Goal: Register for event/course

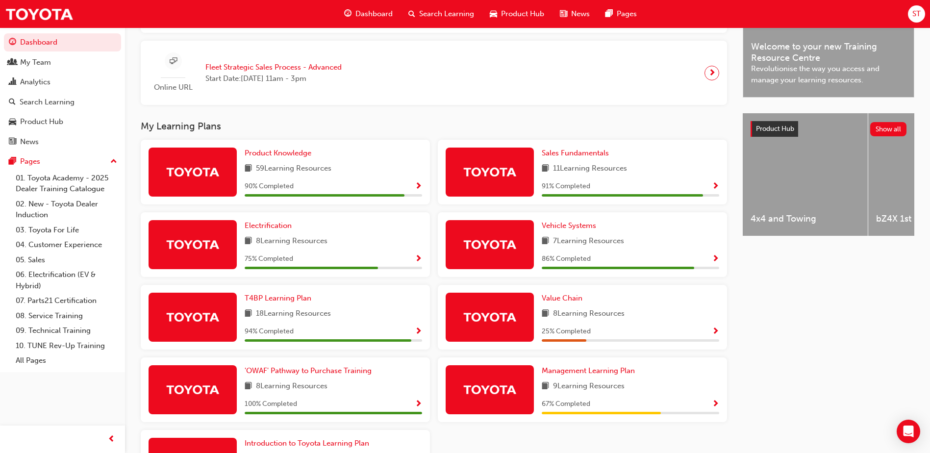
scroll to position [394, 0]
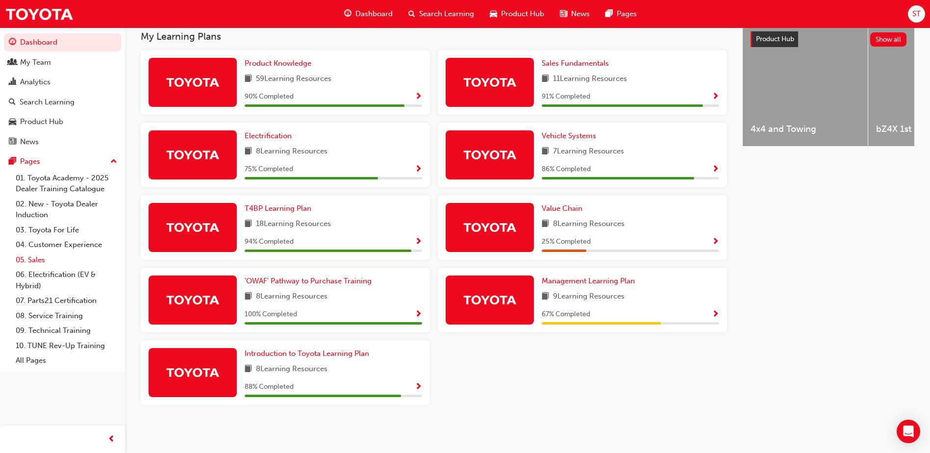
click at [30, 262] on link "05. Sales" at bounding box center [66, 259] width 109 height 15
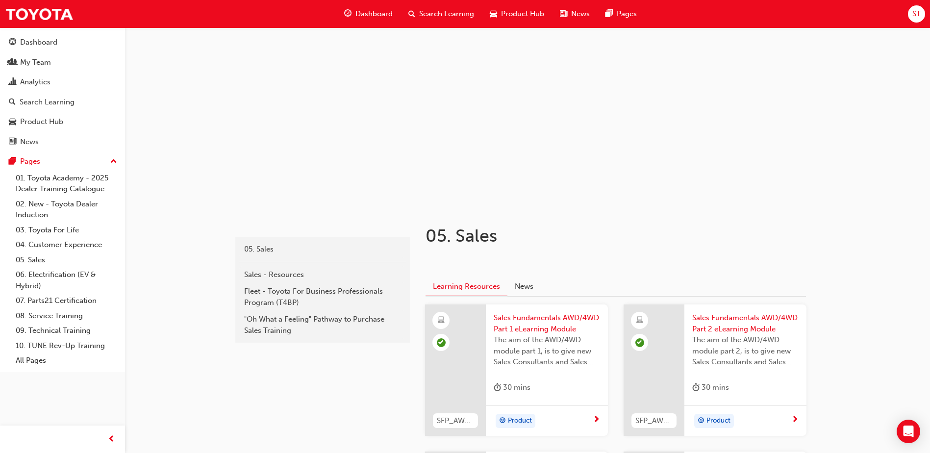
scroll to position [17, 0]
click at [274, 326] on div ""Oh What a Feeling" Pathway to Purchase Sales Training" at bounding box center [322, 326] width 157 height 22
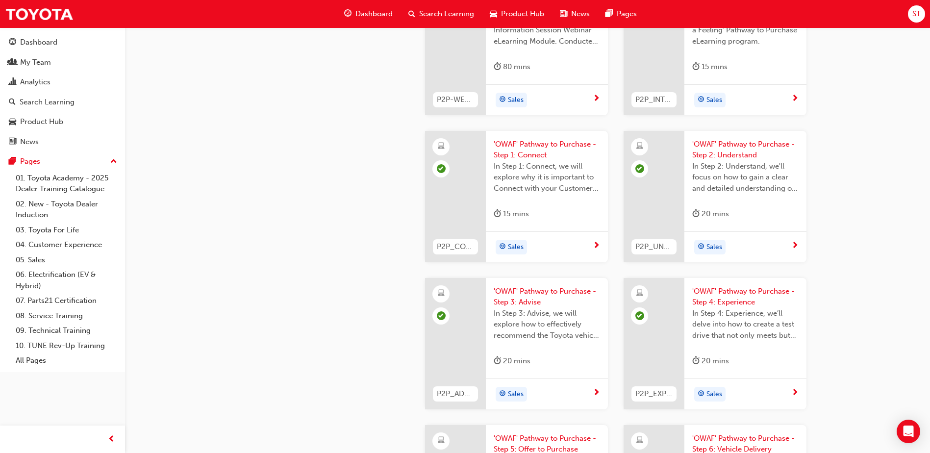
scroll to position [1225, 0]
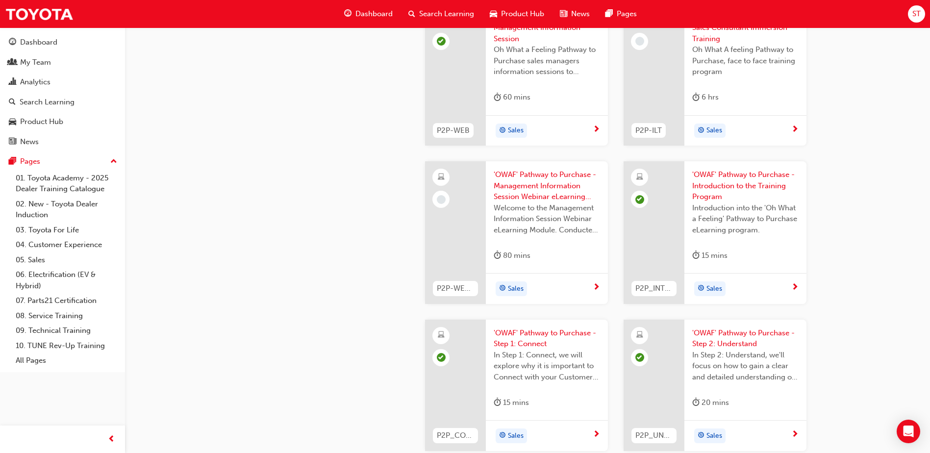
click at [510, 190] on span "'OWAF' Pathway to Purchase - Management Information Session Webinar eLearning V…" at bounding box center [546, 185] width 106 height 33
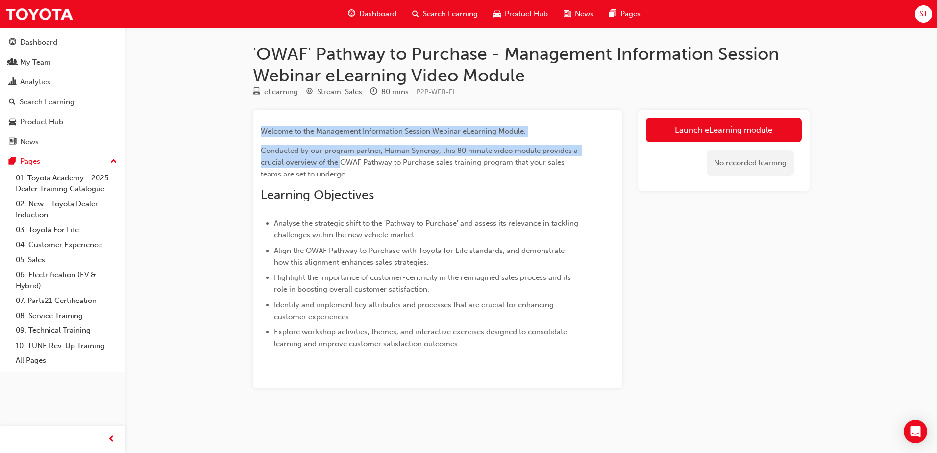
drag, startPoint x: 340, startPoint y: 167, endPoint x: 249, endPoint y: 130, distance: 97.6
click at [249, 130] on div "'OWAF' Pathway to Purchase - Management Information Session Webinar eLearning V…" at bounding box center [531, 231] width 588 height 376
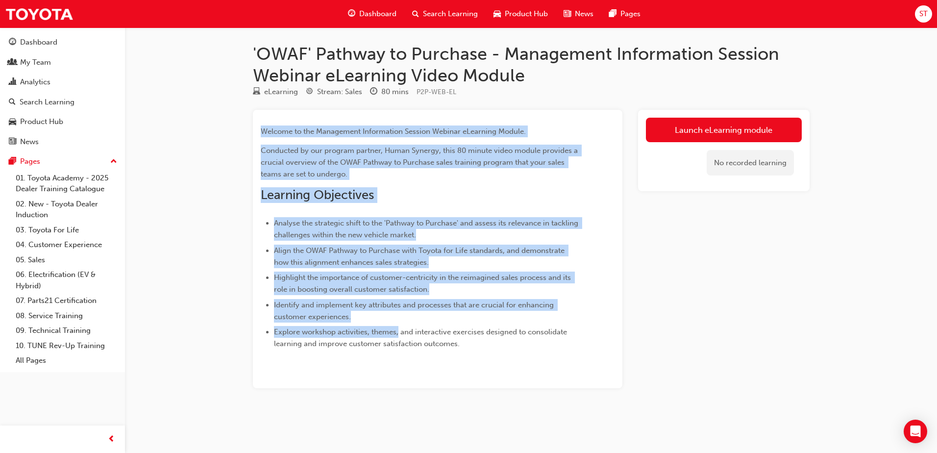
drag, startPoint x: 398, startPoint y: 324, endPoint x: 252, endPoint y: 123, distance: 248.8
click at [253, 123] on div "Welcome to the Management Information Session Webinar eLearning Module. Conduct…" at bounding box center [438, 249] width 370 height 279
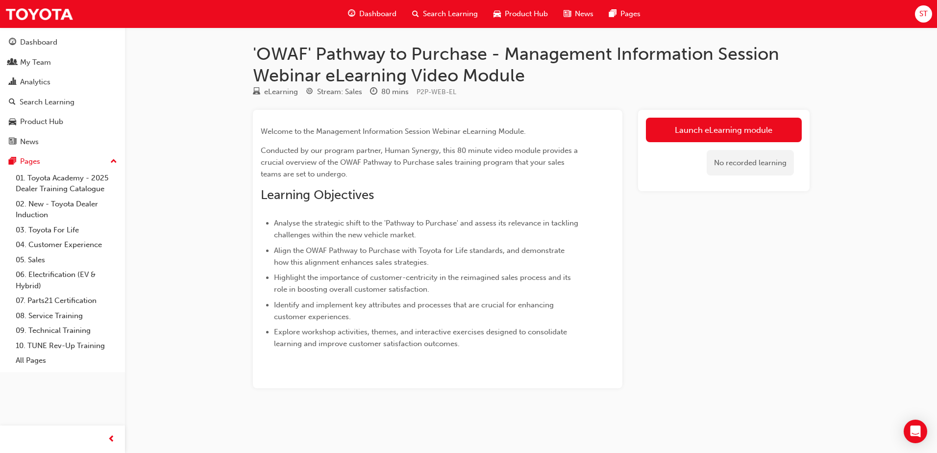
click at [440, 325] on ul "Analyse the strategic shift to the 'Pathway to Purchase' and assess its relevan…" at bounding box center [420, 283] width 319 height 132
click at [309, 222] on span "Analyse the strategic shift to the 'Pathway to Purchase' and assess its relevan…" at bounding box center [427, 229] width 306 height 21
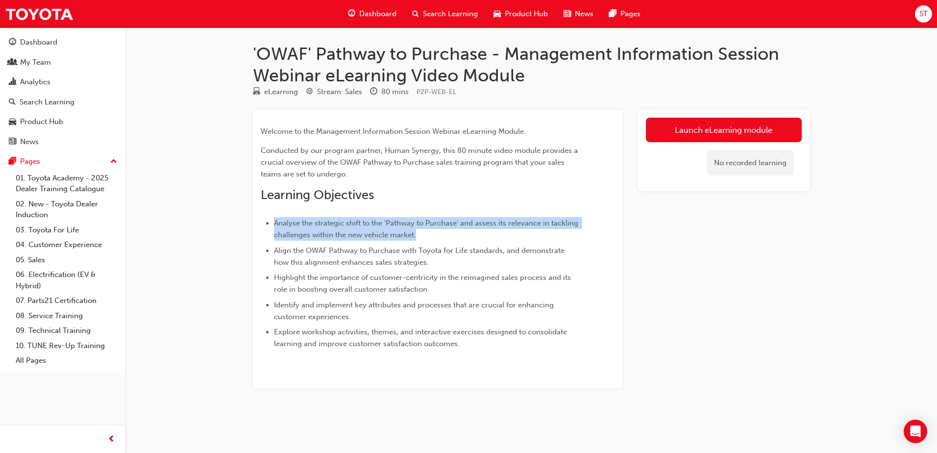
click at [309, 222] on span "Analyse the strategic shift to the 'Pathway to Purchase' and assess its relevan…" at bounding box center [427, 229] width 306 height 21
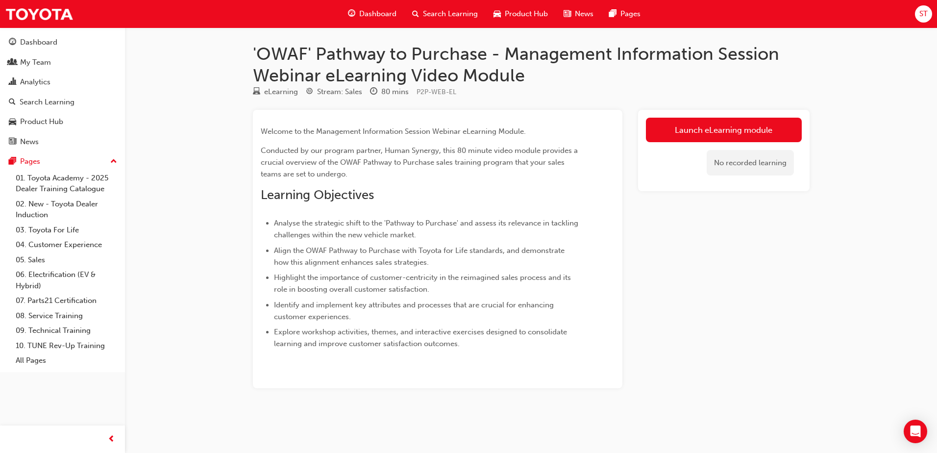
drag, startPoint x: 309, startPoint y: 222, endPoint x: 308, endPoint y: 256, distance: 34.3
click at [308, 256] on li "Align the OWAF Pathway to Purchase with Toyota for Life standards, and demonstr…" at bounding box center [426, 257] width 305 height 24
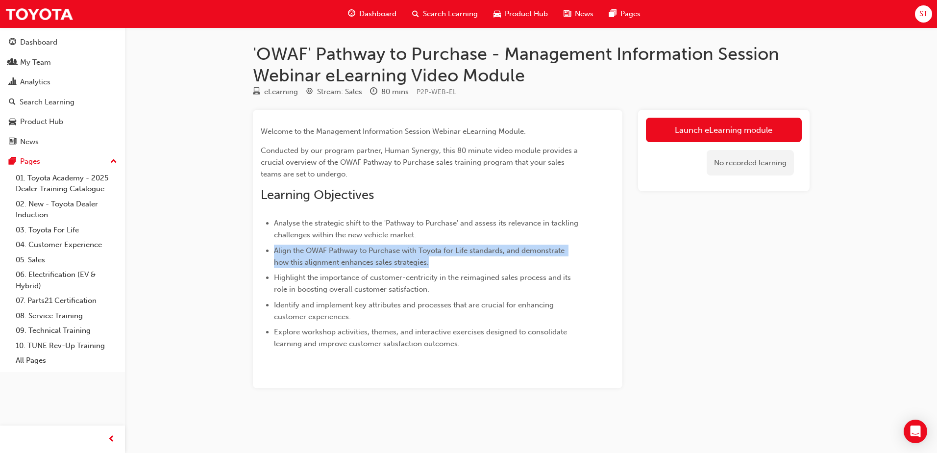
click at [308, 256] on li "Align the OWAF Pathway to Purchase with Toyota for Life standards, and demonstr…" at bounding box center [426, 257] width 305 height 24
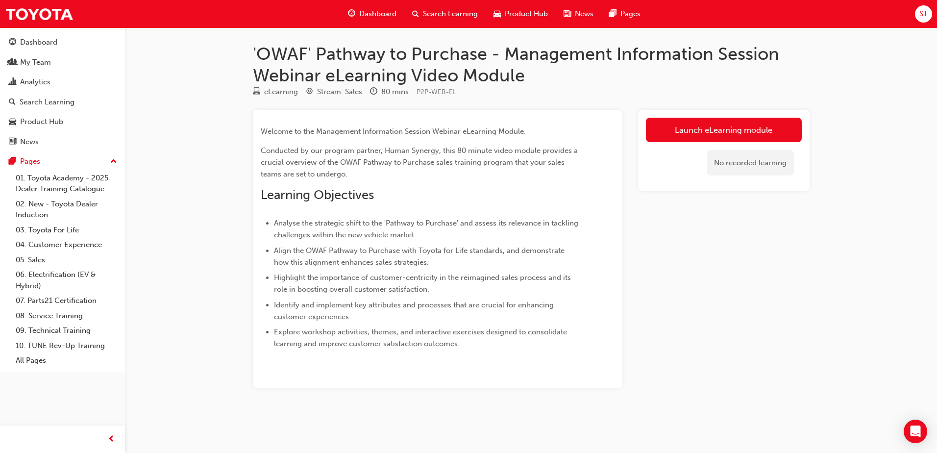
drag, startPoint x: 308, startPoint y: 256, endPoint x: 313, endPoint y: 353, distance: 96.7
click at [313, 353] on div "Welcome to the Management Information Session Webinar eLearning Module. Conduct…" at bounding box center [438, 249] width 370 height 279
click at [665, 131] on link "Launch eLearning module" at bounding box center [724, 130] width 156 height 25
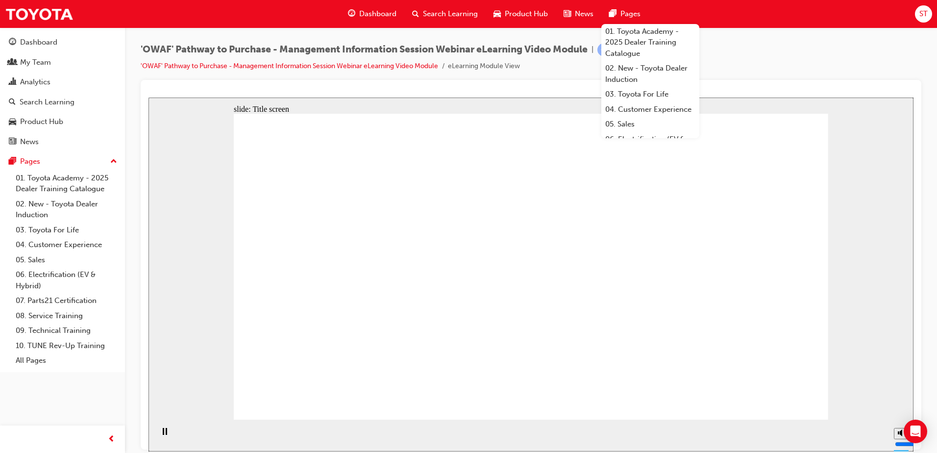
click at [187, 198] on div "slide: Title screen Oval 1 Rectangle OWAF Pathway to Purchase Management Inform…" at bounding box center [530, 274] width 765 height 354
drag, startPoint x: 550, startPoint y: 382, endPoint x: 545, endPoint y: 389, distance: 8.2
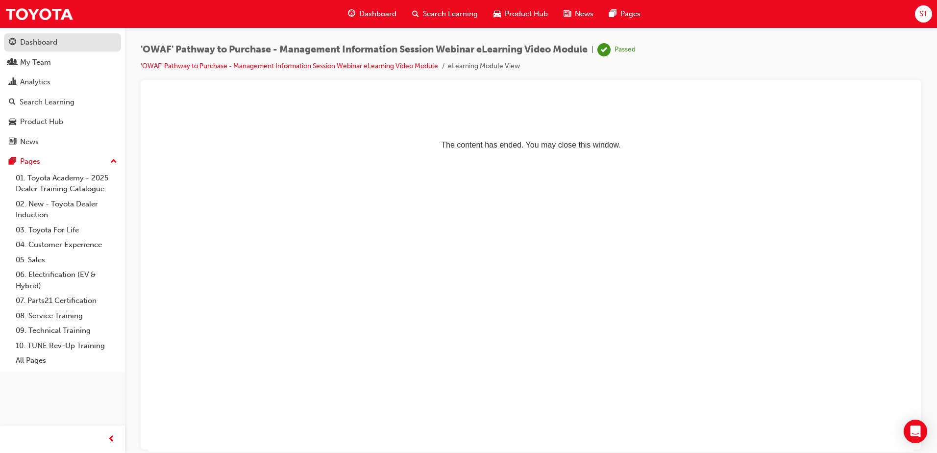
click at [39, 39] on div "Dashboard" at bounding box center [38, 42] width 37 height 11
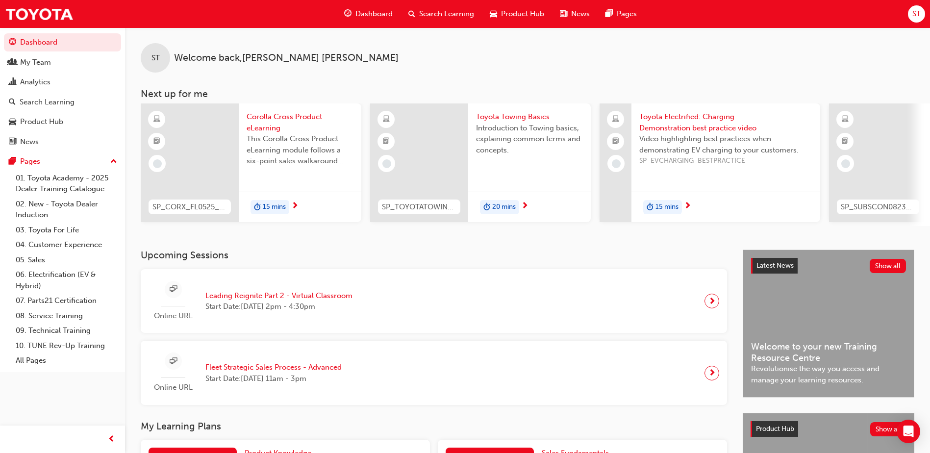
click at [435, 16] on span "Search Learning" at bounding box center [446, 13] width 55 height 11
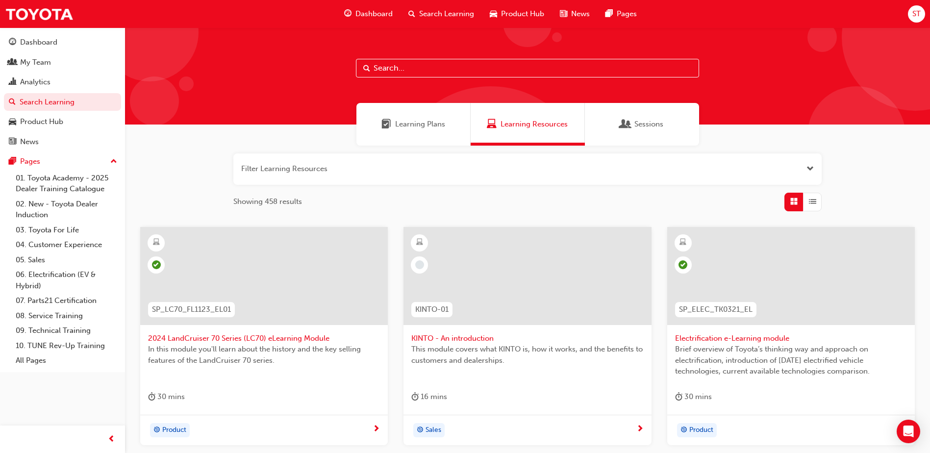
click at [665, 119] on div "Sessions" at bounding box center [642, 124] width 114 height 43
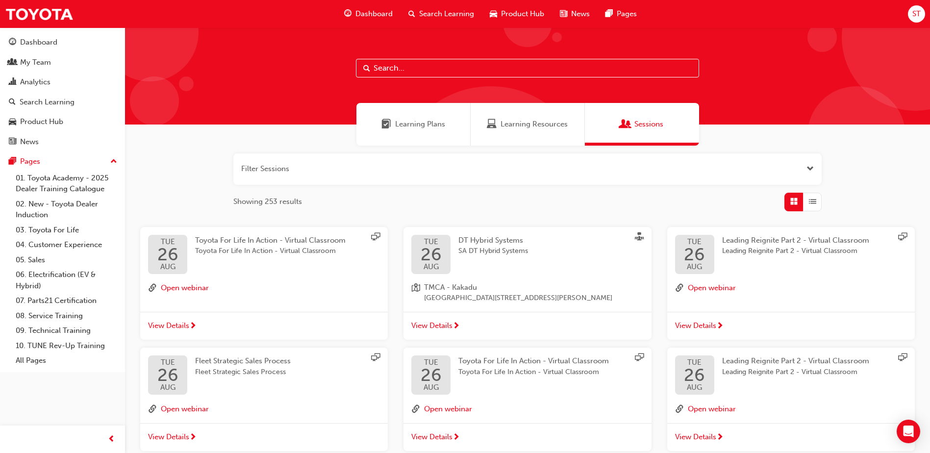
click at [405, 122] on span "Learning Plans" at bounding box center [420, 124] width 50 height 11
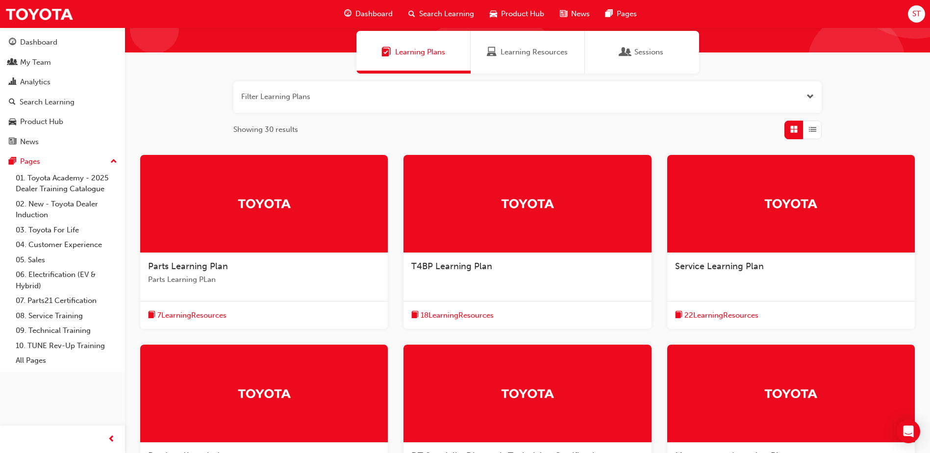
scroll to position [147, 0]
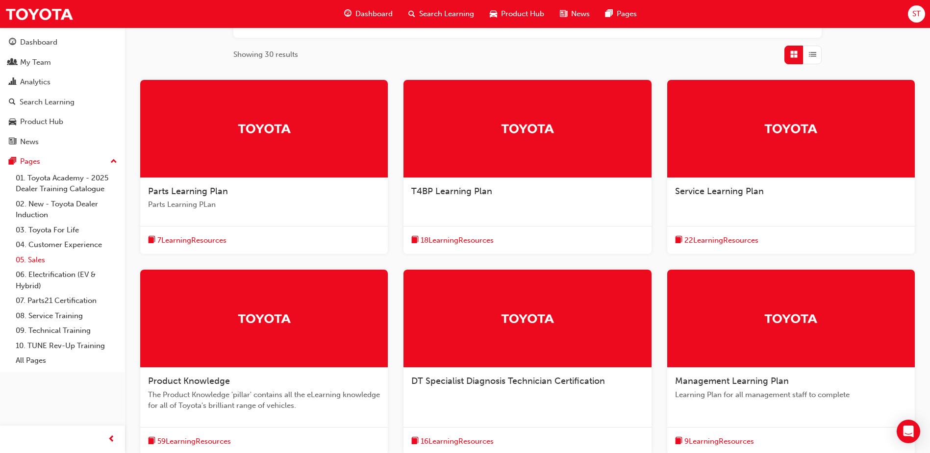
click at [32, 256] on link "05. Sales" at bounding box center [66, 259] width 109 height 15
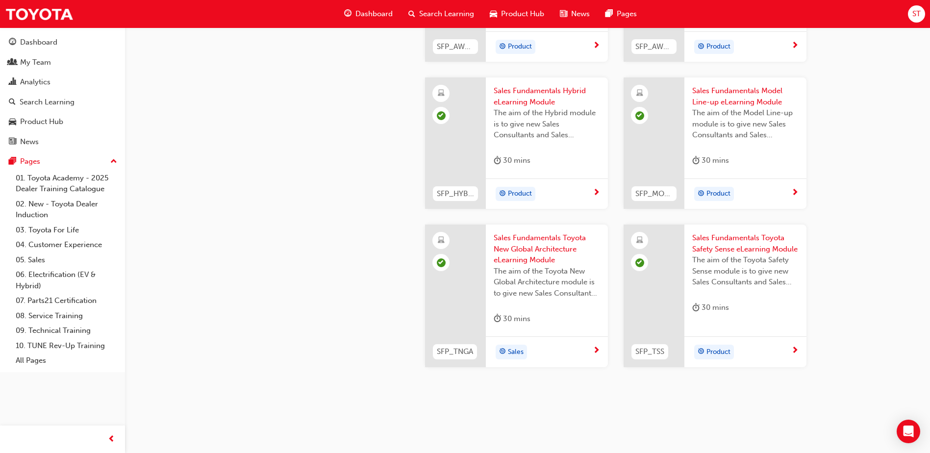
scroll to position [98, 0]
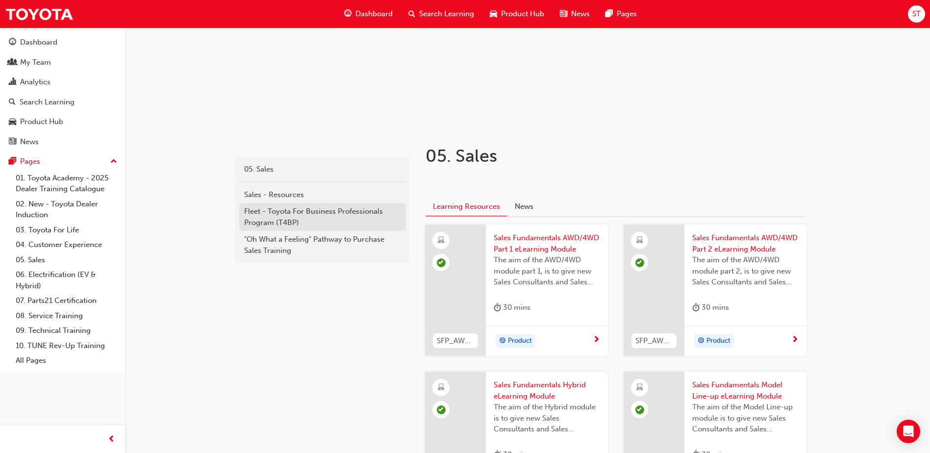
click at [264, 219] on div "Fleet - Toyota For Business Professionals Program (T4BP)" at bounding box center [322, 217] width 157 height 22
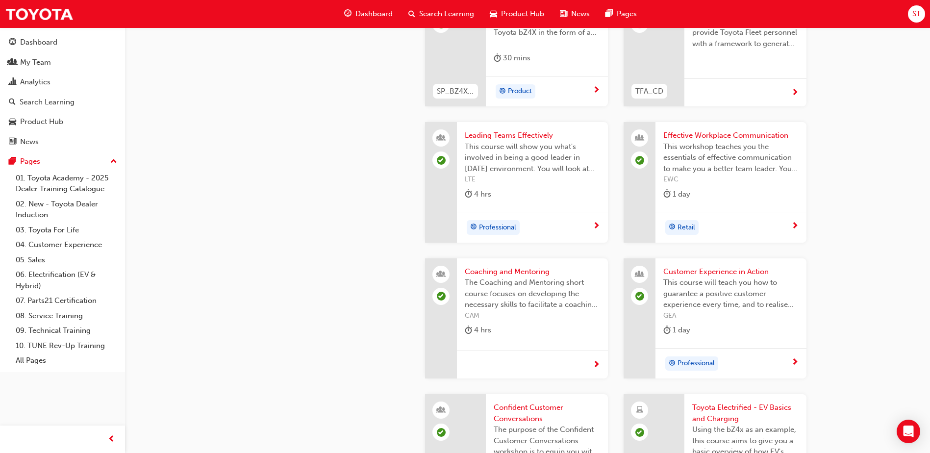
scroll to position [1960, 0]
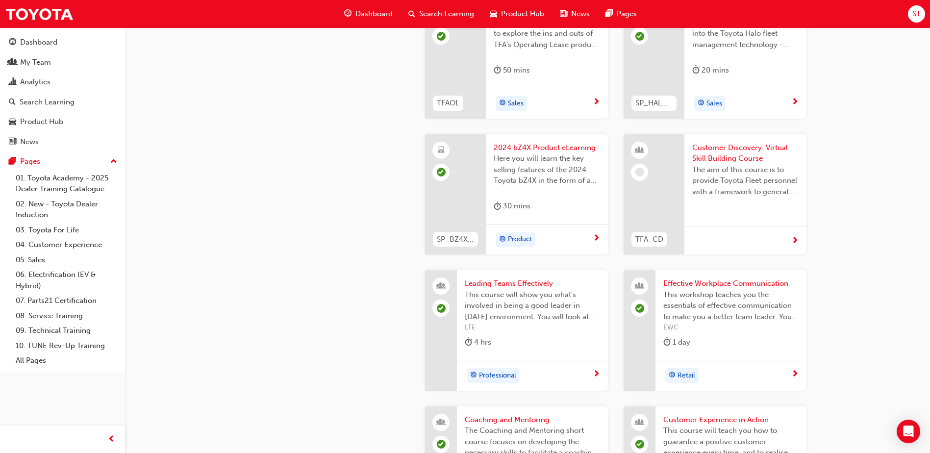
scroll to position [1808, 0]
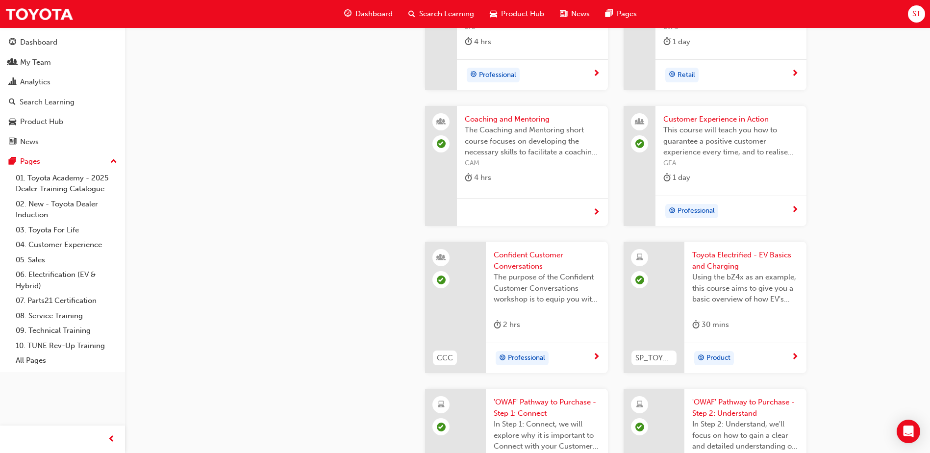
scroll to position [2200, 0]
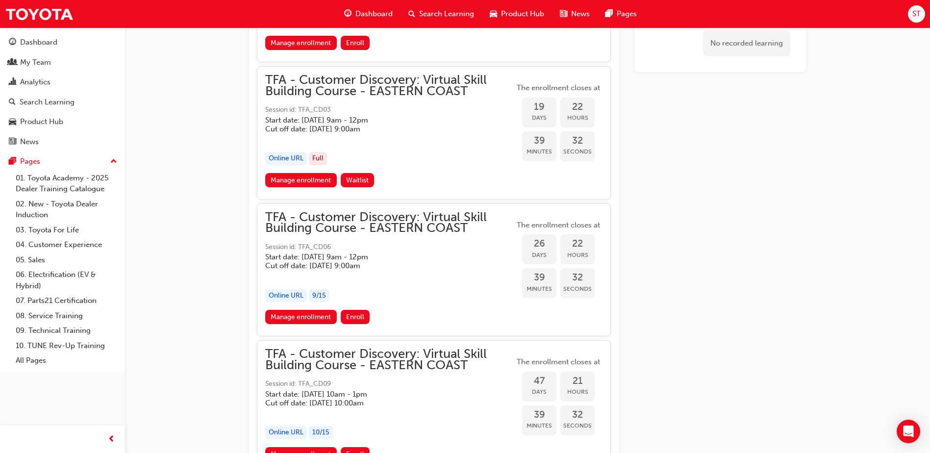
scroll to position [882, 0]
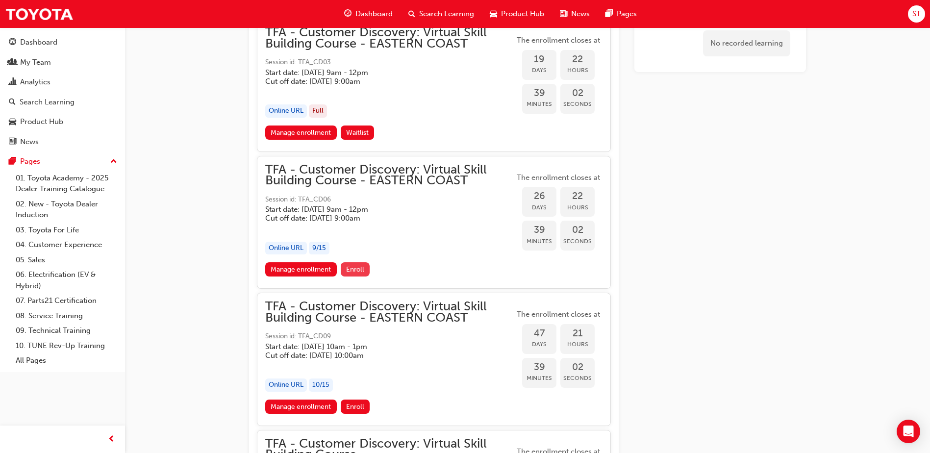
click at [352, 265] on span "Enroll" at bounding box center [355, 269] width 18 height 8
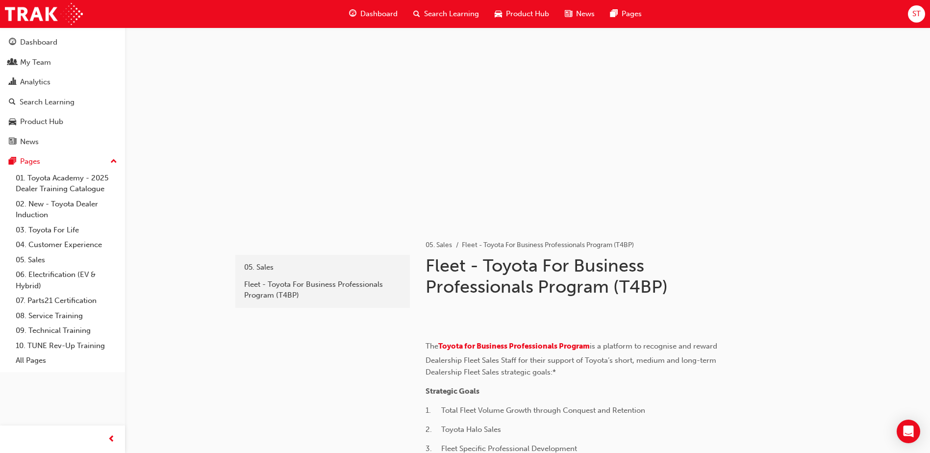
click at [453, 11] on span "Search Learning" at bounding box center [451, 13] width 55 height 11
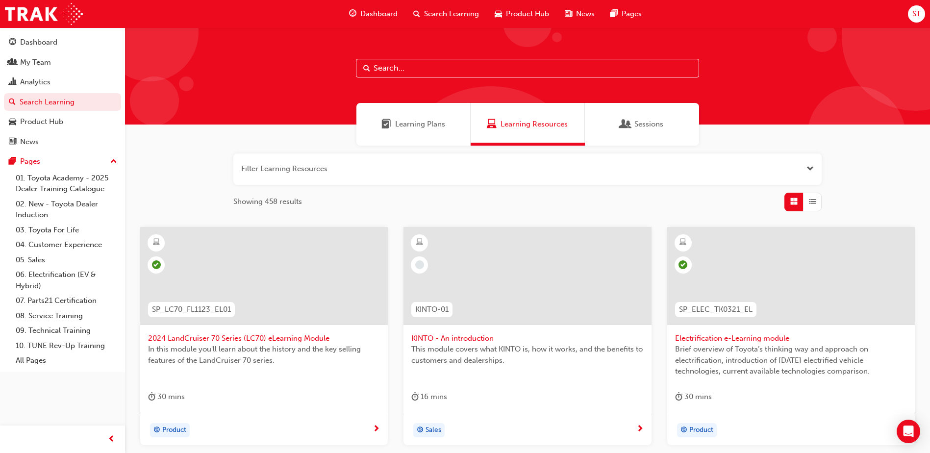
click at [384, 11] on span "Dashboard" at bounding box center [378, 13] width 37 height 11
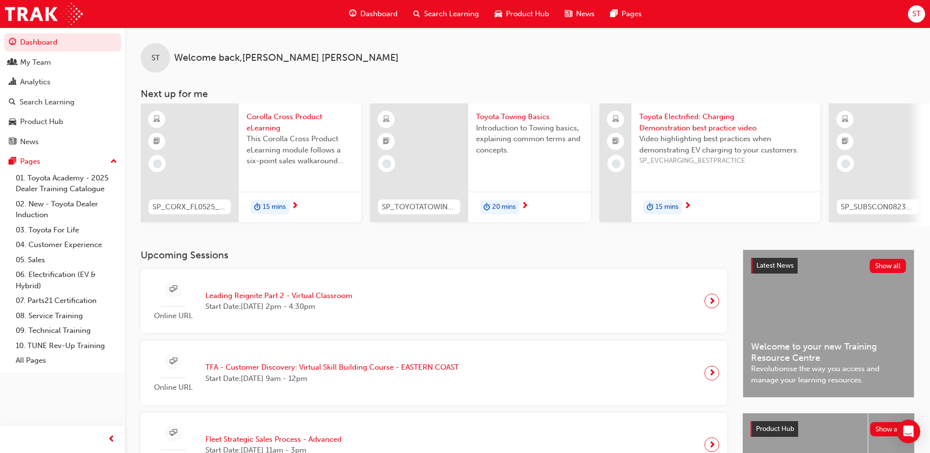
click at [369, 10] on span "Dashboard" at bounding box center [378, 13] width 37 height 11
click at [444, 16] on span "Search Learning" at bounding box center [451, 13] width 55 height 11
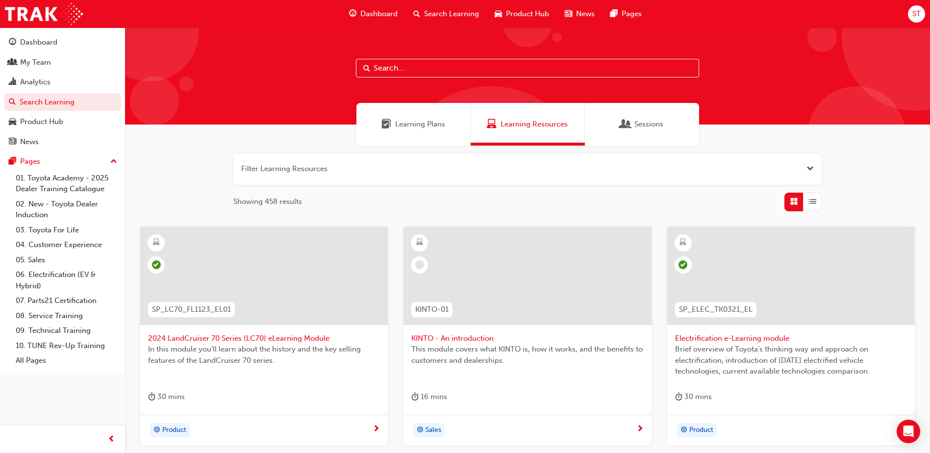
click at [420, 128] on span "Learning Plans" at bounding box center [420, 124] width 50 height 11
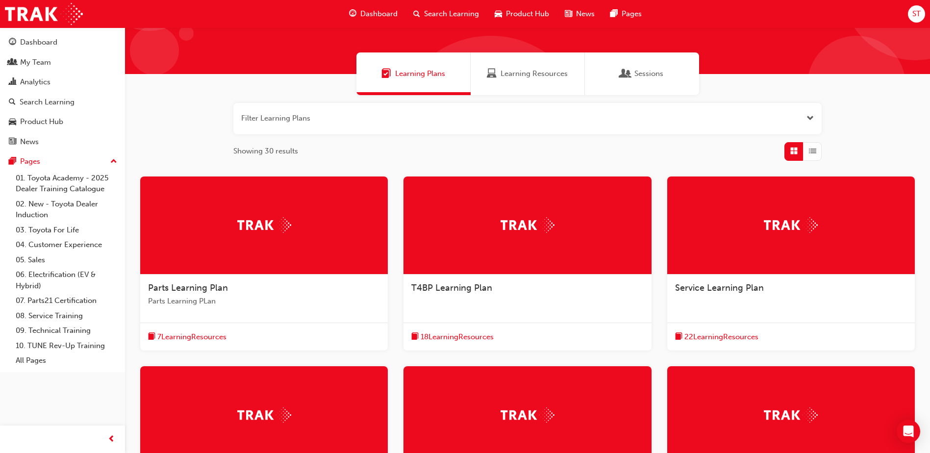
scroll to position [98, 0]
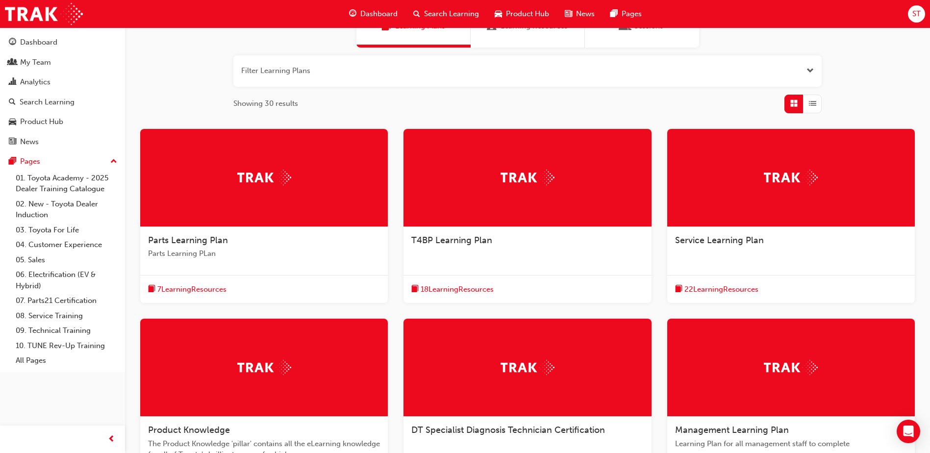
click at [513, 189] on div at bounding box center [526, 178] width 247 height 98
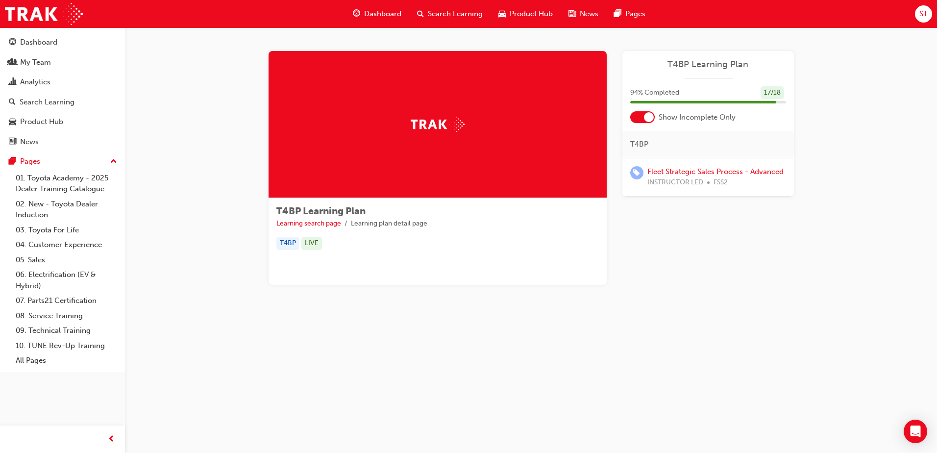
click at [377, 18] on span "Dashboard" at bounding box center [382, 13] width 37 height 11
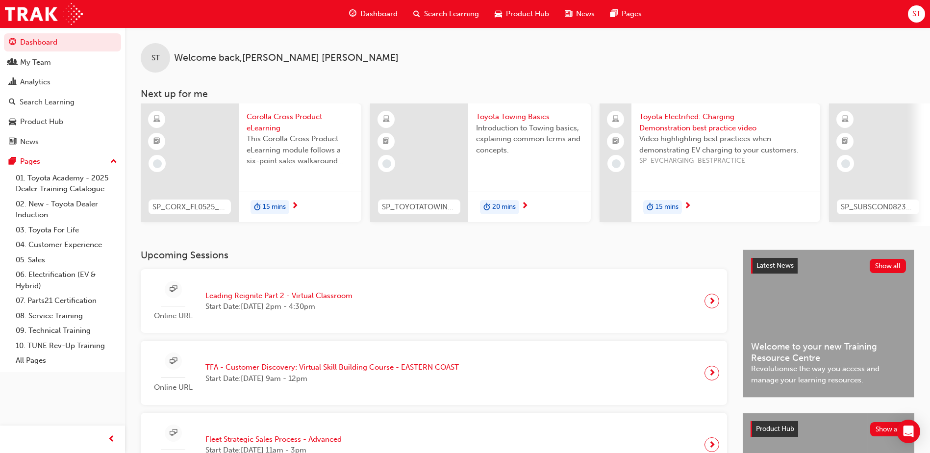
click at [369, 19] on span "Dashboard" at bounding box center [378, 13] width 37 height 11
click at [49, 61] on div "My Team" at bounding box center [35, 62] width 31 height 11
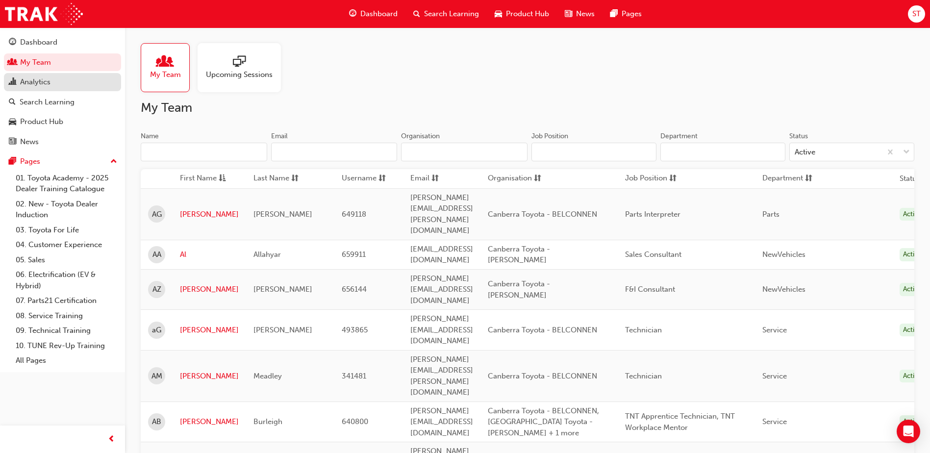
click at [43, 85] on div "Analytics" at bounding box center [35, 81] width 30 height 11
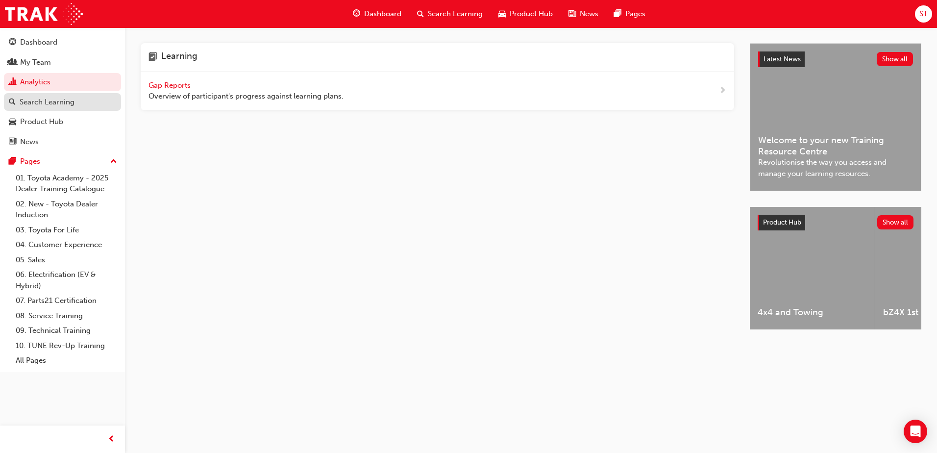
click at [5, 105] on link "Search Learning" at bounding box center [62, 102] width 117 height 18
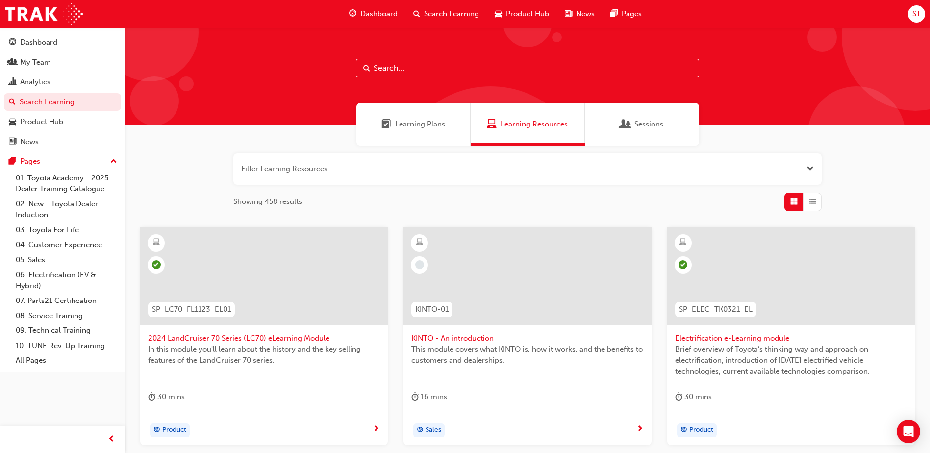
click at [435, 123] on span "Learning Plans" at bounding box center [420, 124] width 50 height 11
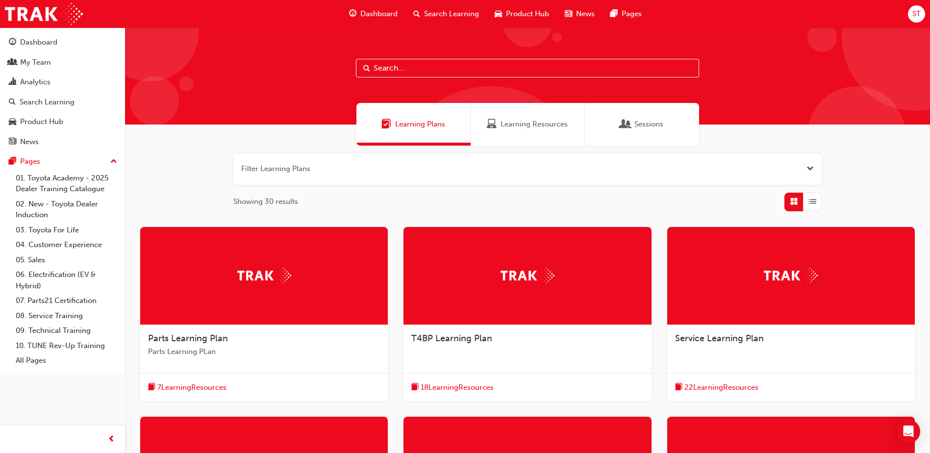
click at [493, 127] on span "Learning Resources" at bounding box center [492, 124] width 10 height 11
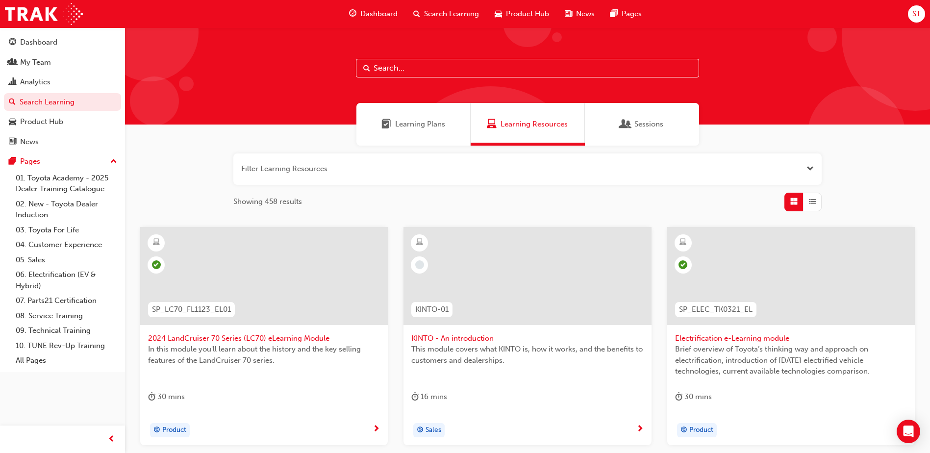
click at [637, 130] on div "Sessions" at bounding box center [642, 124] width 114 height 43
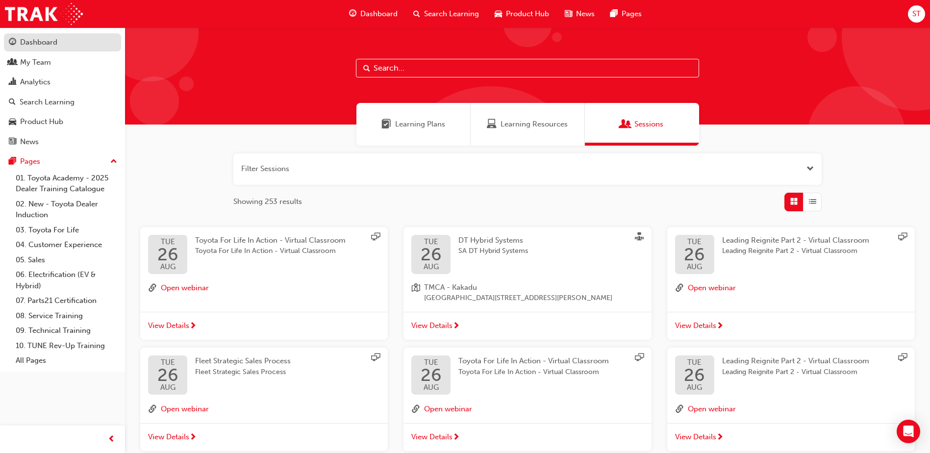
click at [56, 49] on link "Dashboard" at bounding box center [62, 42] width 117 height 18
